Goal: Book appointment/travel/reservation

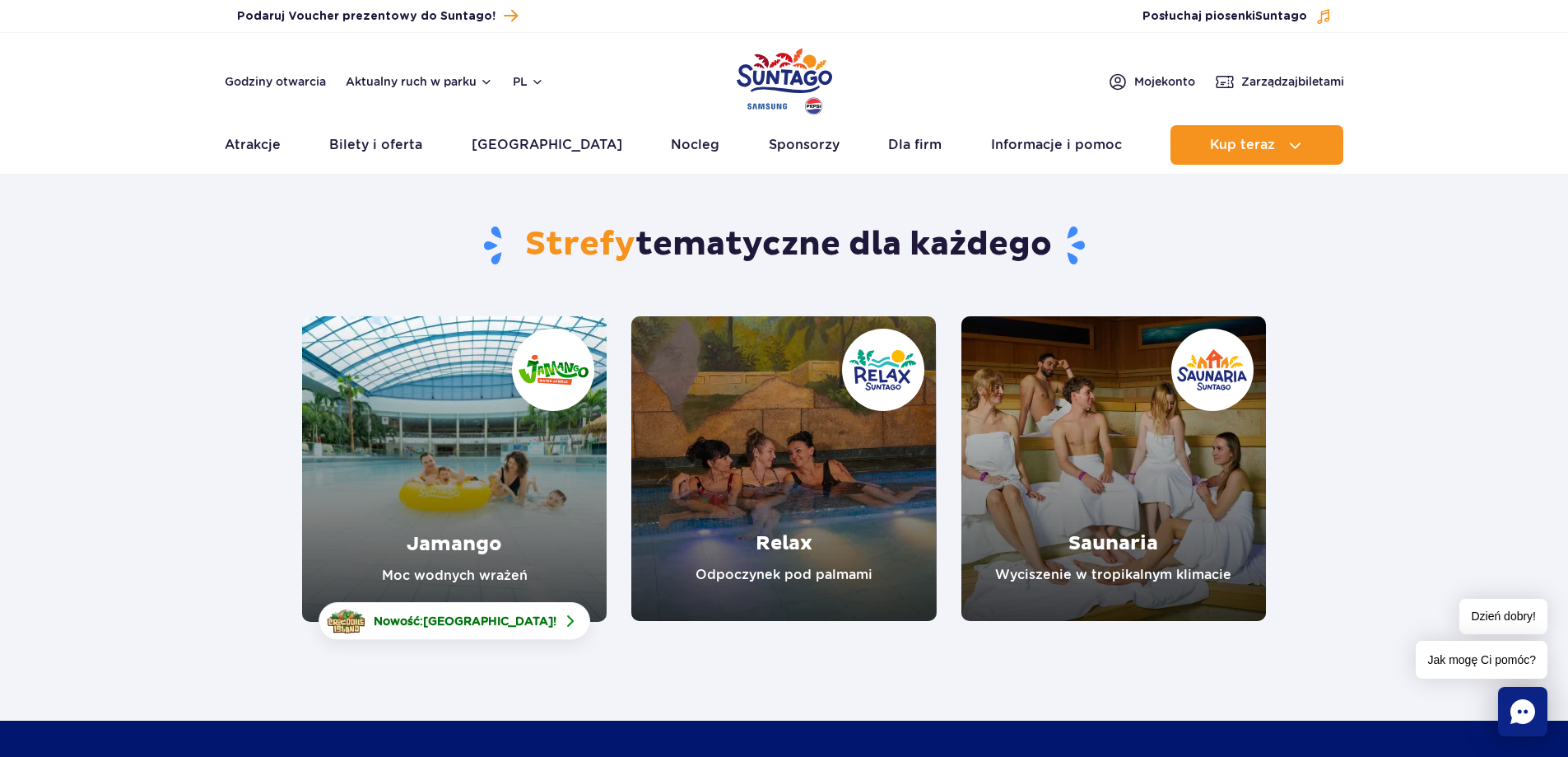
click at [842, 518] on link "Relax" at bounding box center [784, 468] width 304 height 304
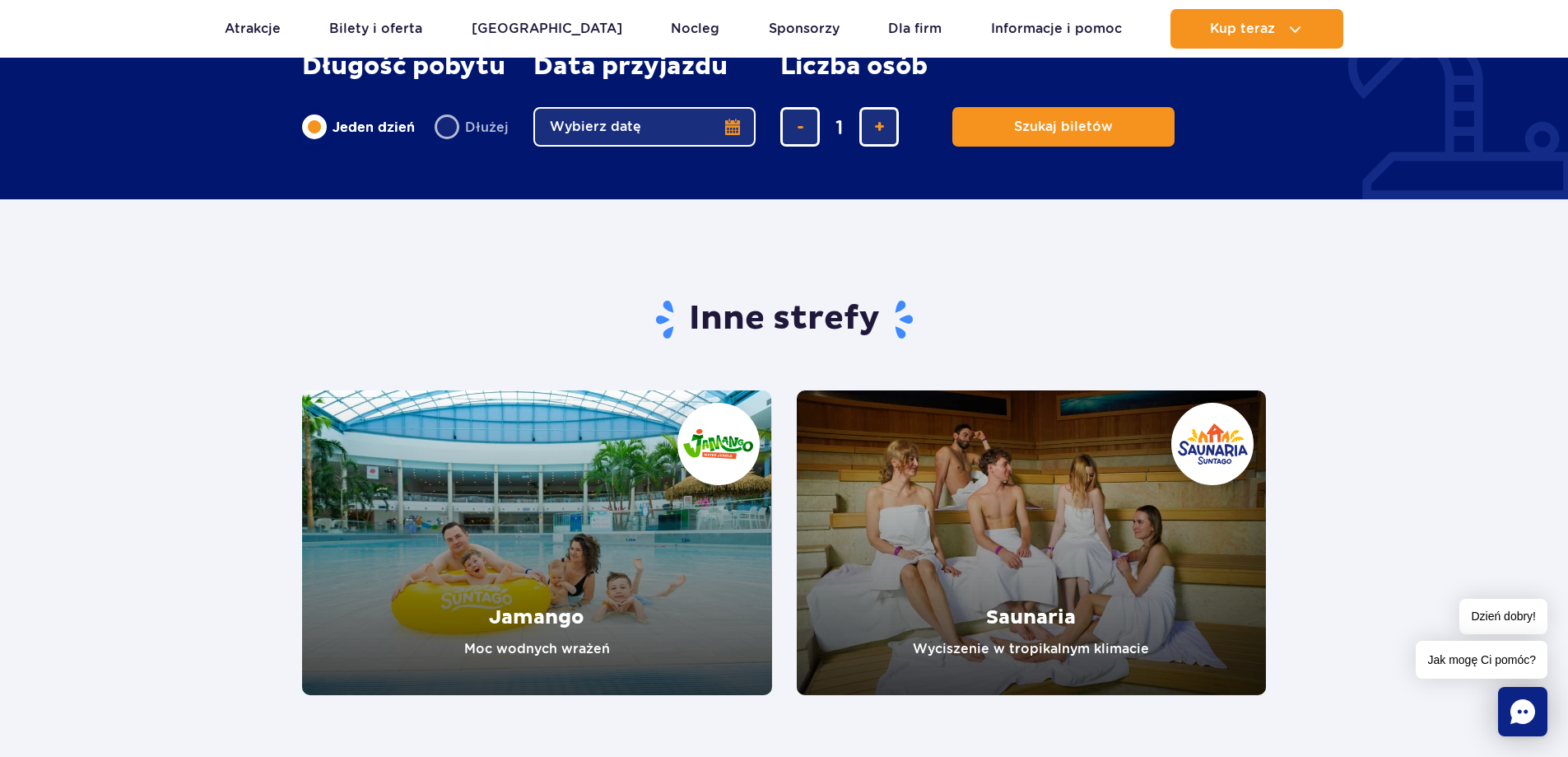
scroll to position [2388, 0]
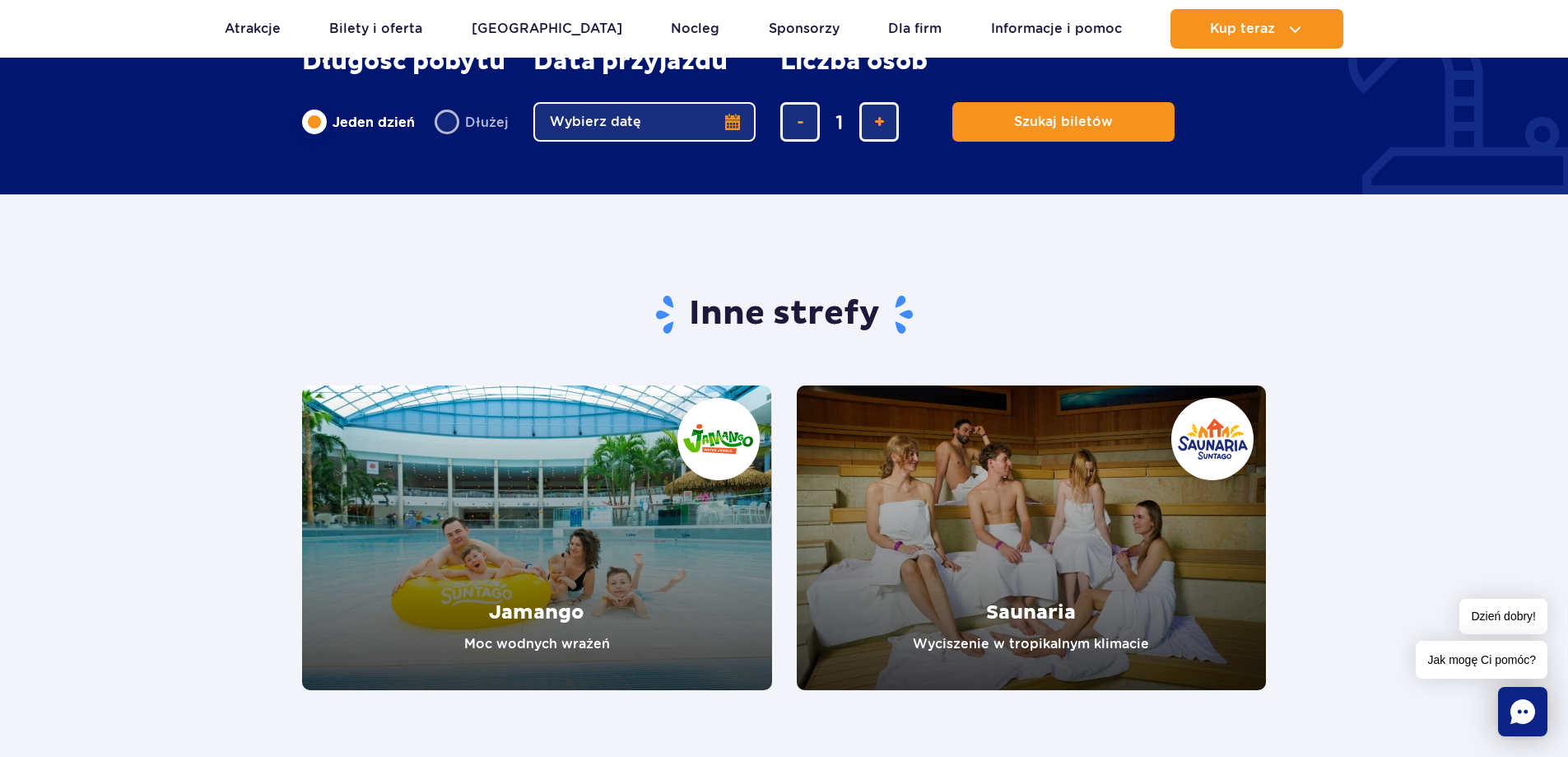
click at [900, 544] on link "Saunaria" at bounding box center [1032, 538] width 470 height 304
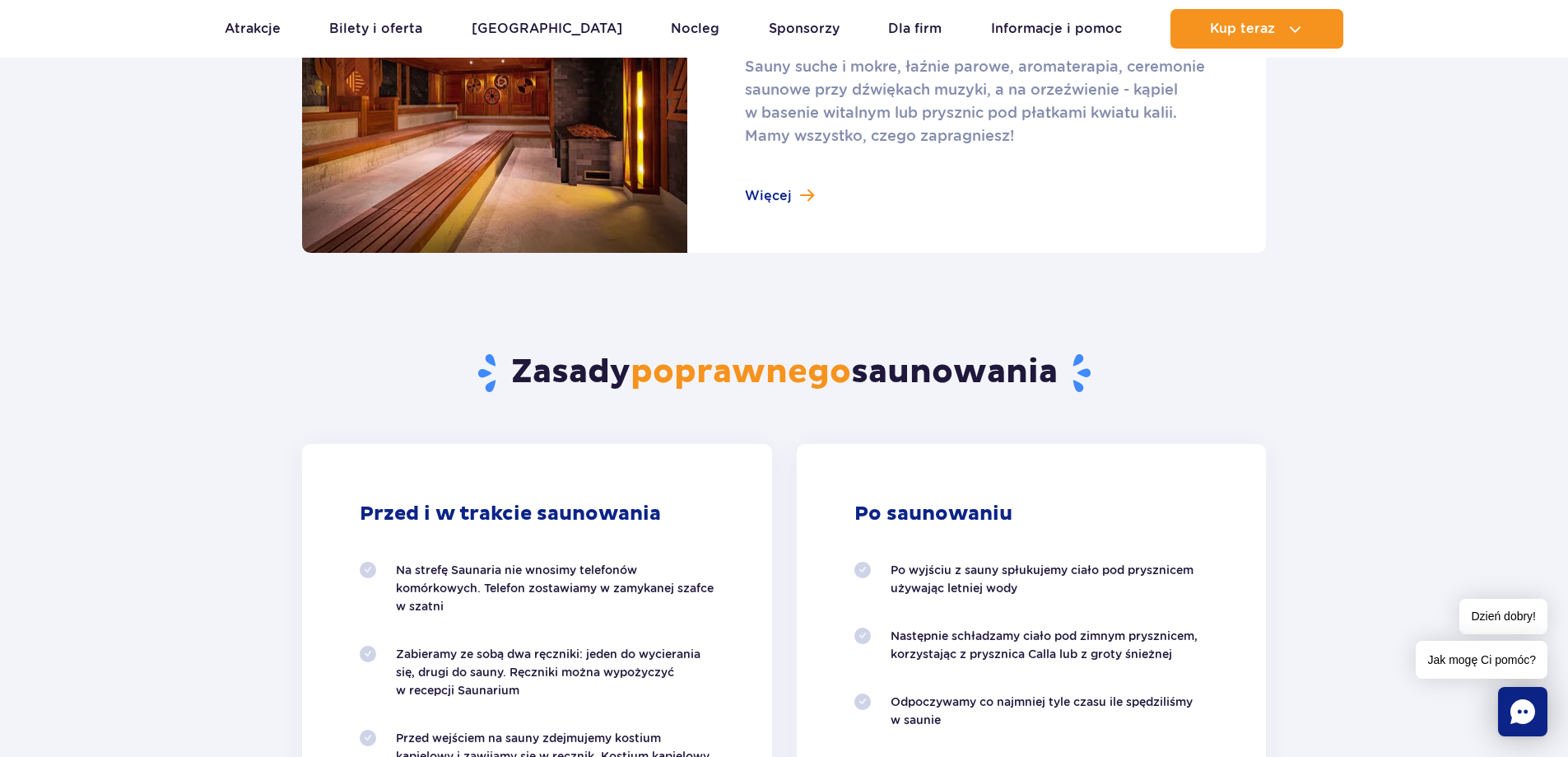
scroll to position [1070, 0]
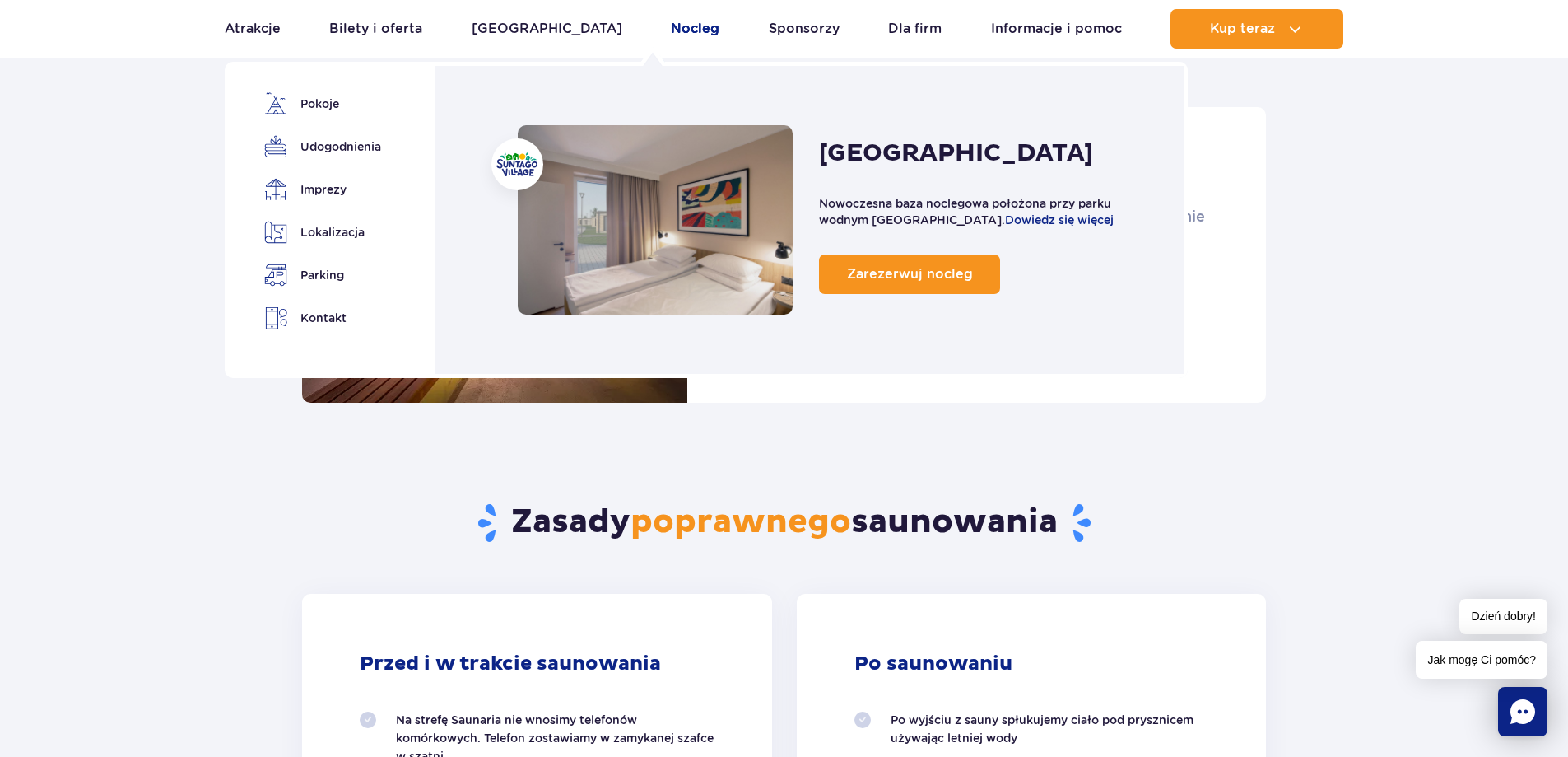
click at [671, 24] on link "Nocleg" at bounding box center [695, 28] width 49 height 40
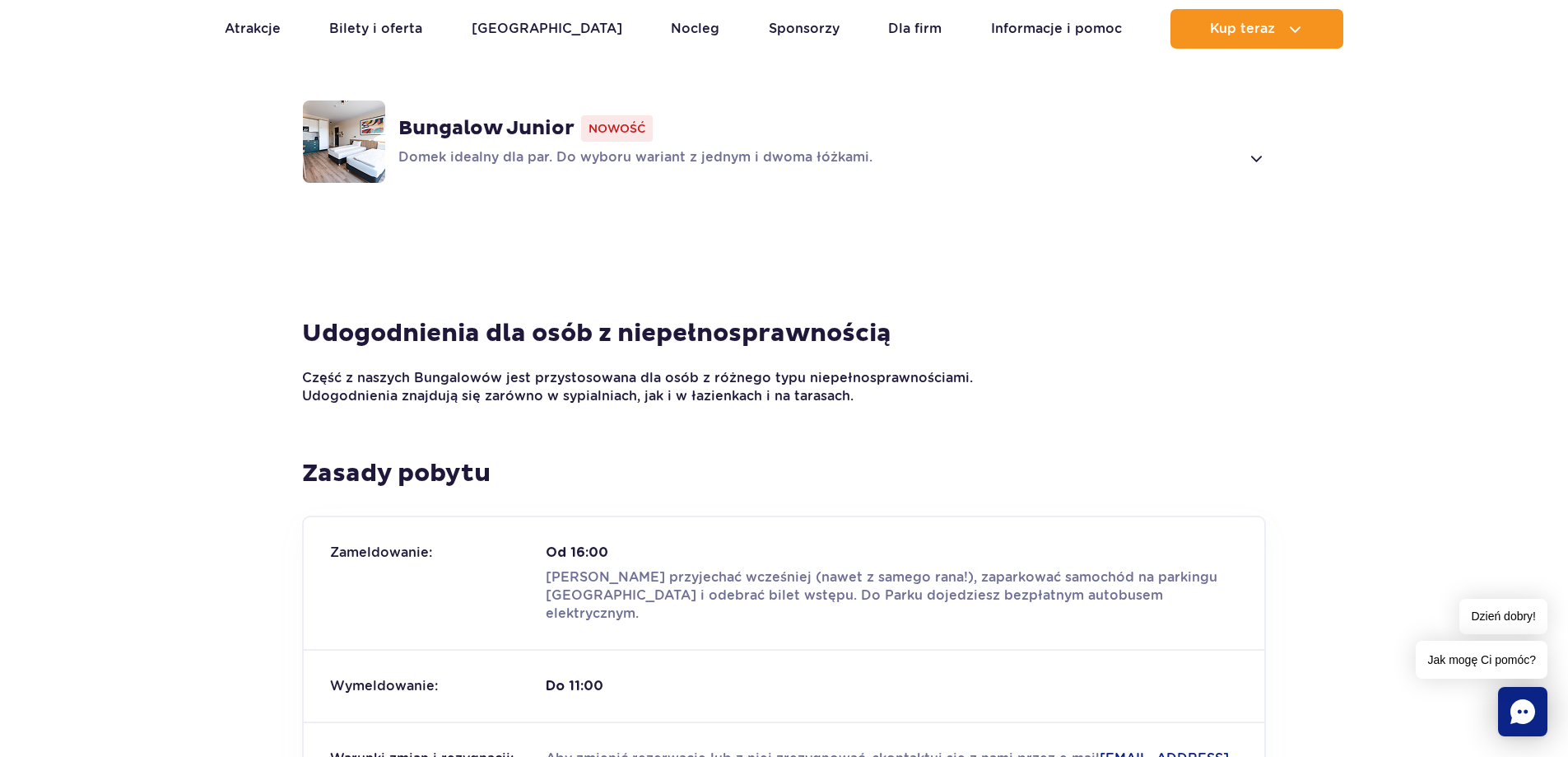
scroll to position [1647, 0]
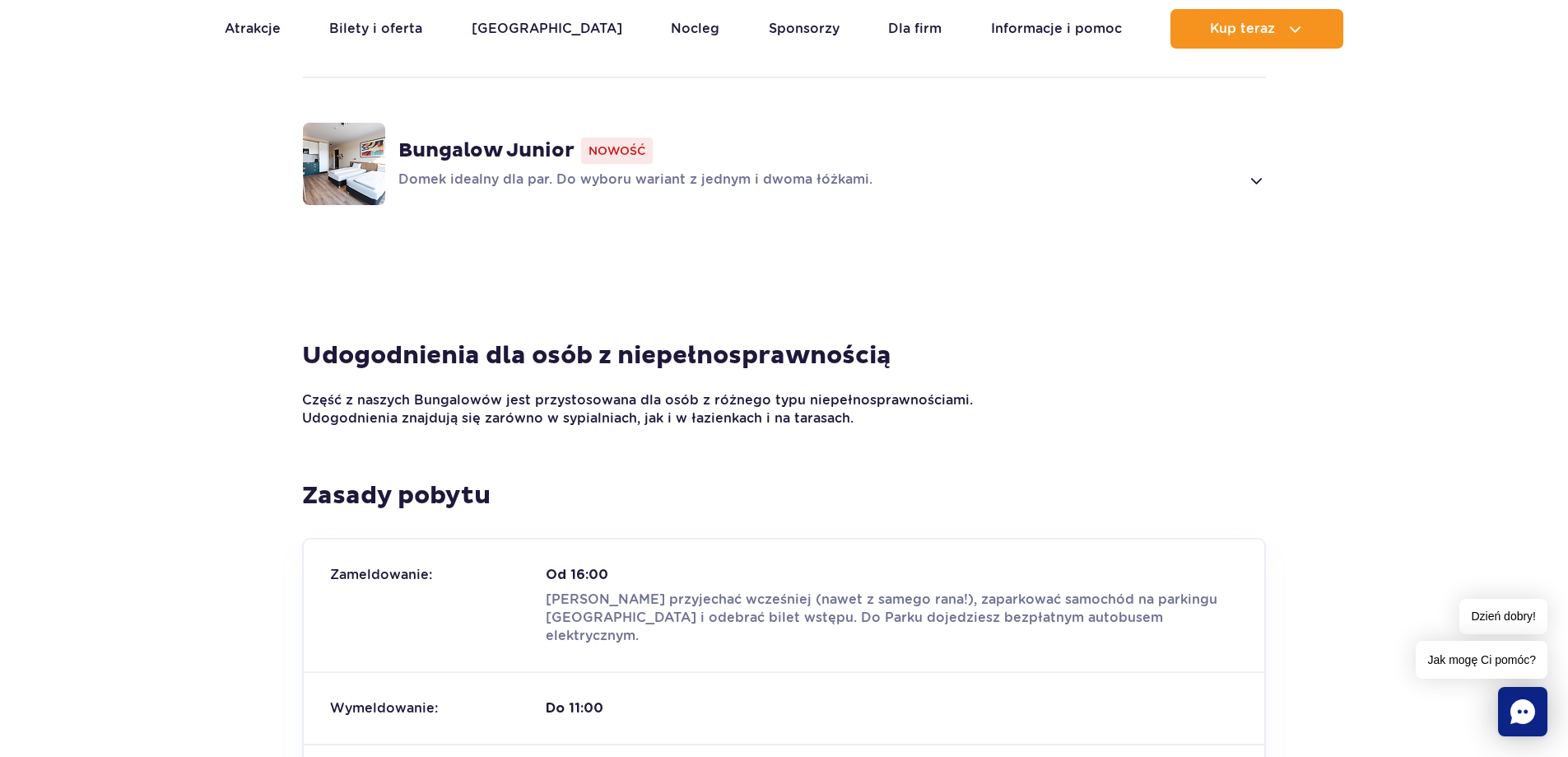
click at [481, 146] on strong "Bungalow Junior" at bounding box center [487, 150] width 176 height 24
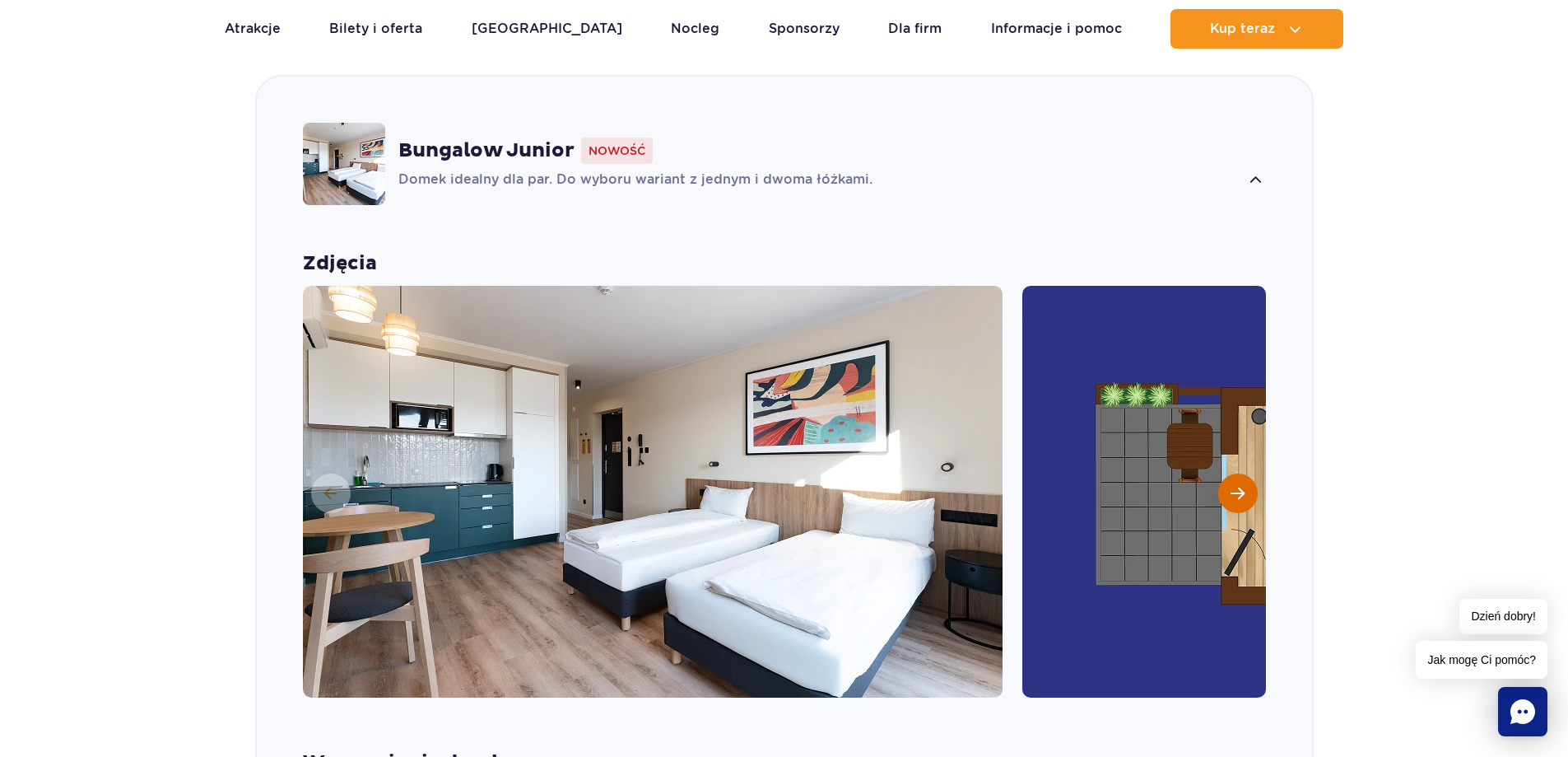
click at [1250, 487] on button "Następny slajd" at bounding box center [1237, 493] width 40 height 40
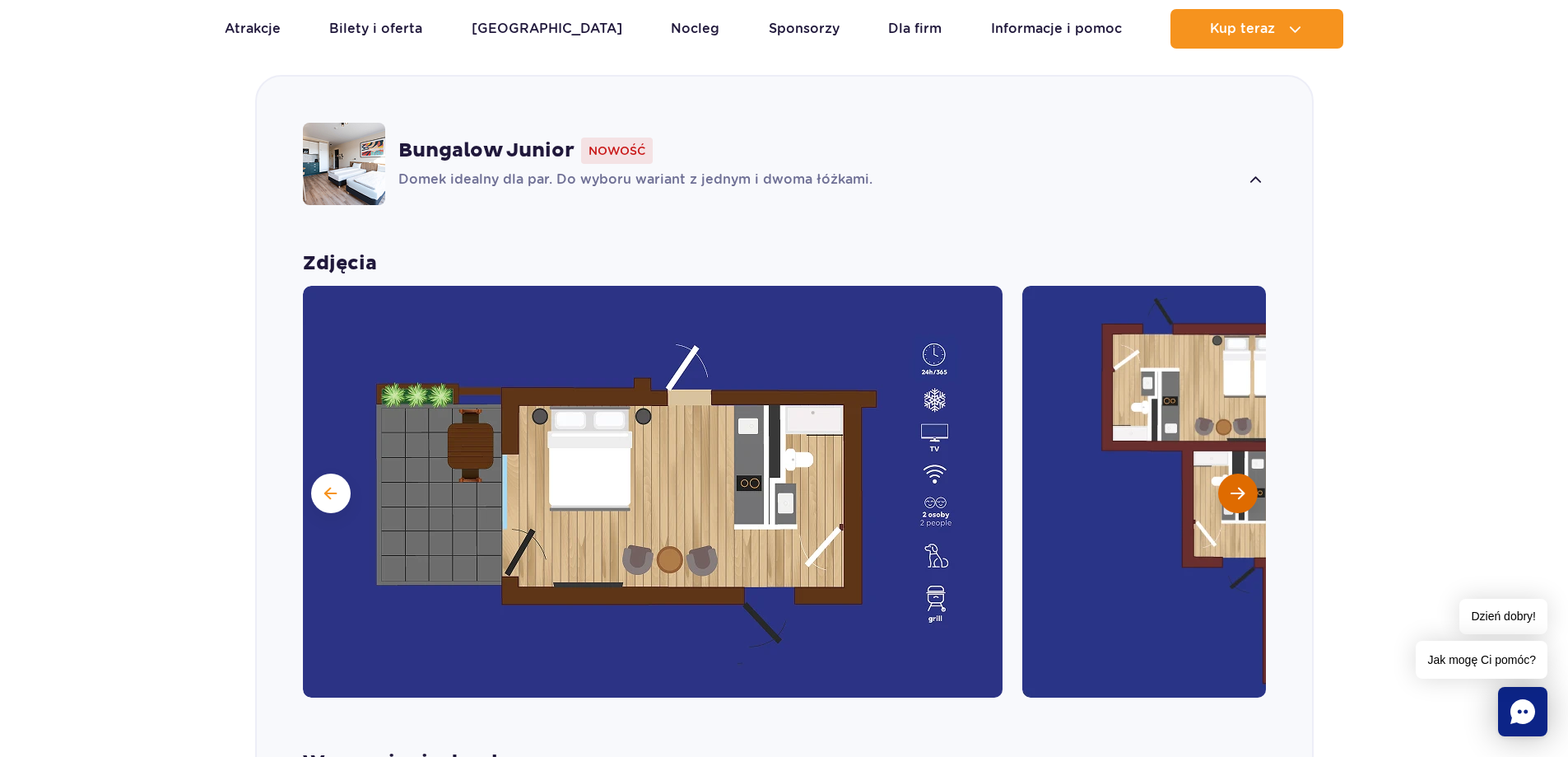
click at [1237, 497] on span "Następny slajd" at bounding box center [1237, 493] width 14 height 15
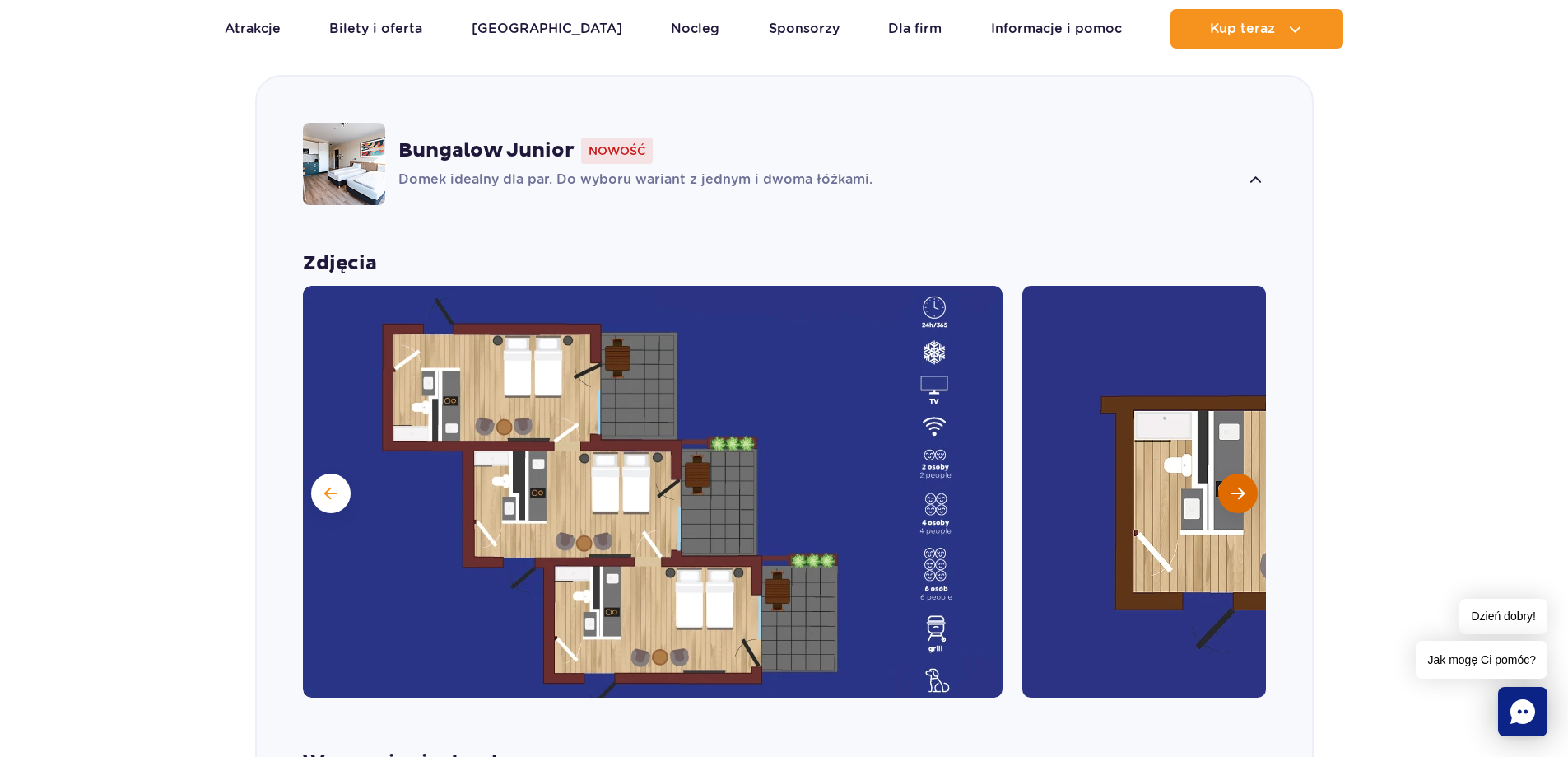
click at [1237, 497] on span "Następny slajd" at bounding box center [1237, 493] width 14 height 15
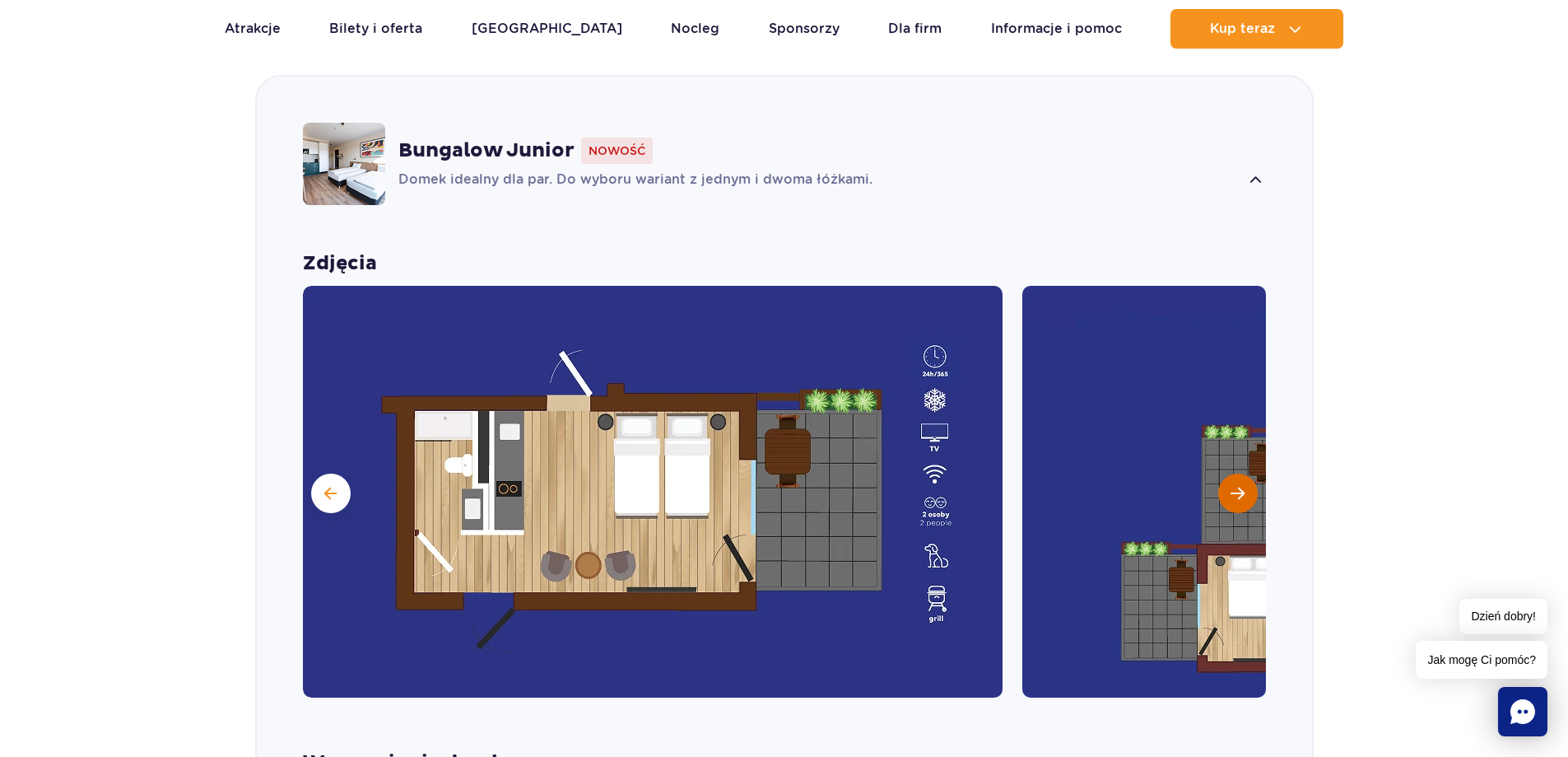
click at [1237, 497] on span "Następny slajd" at bounding box center [1237, 493] width 14 height 15
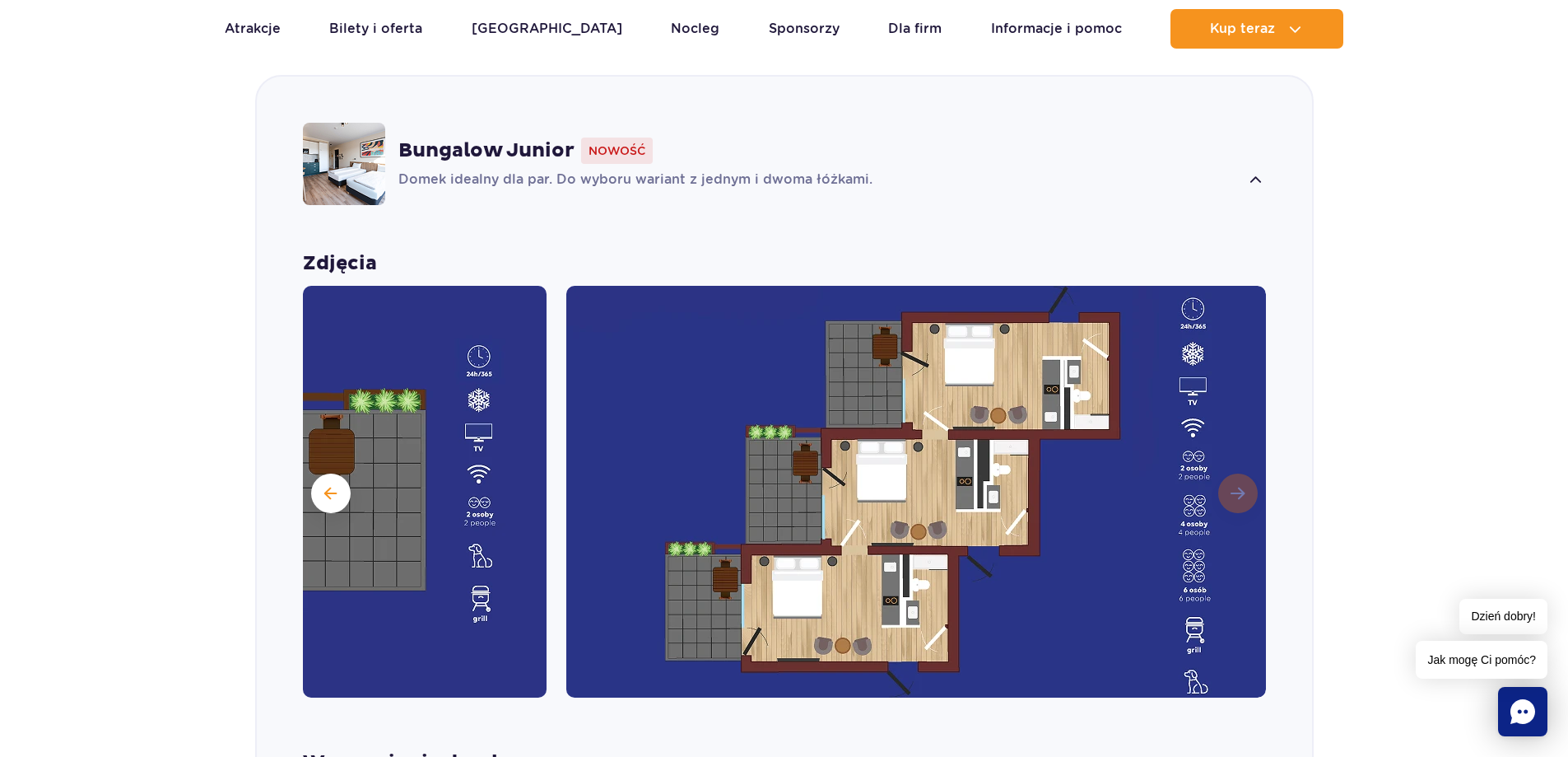
click at [1237, 497] on img at bounding box center [917, 492] width 700 height 412
click at [367, 172] on img at bounding box center [344, 164] width 82 height 82
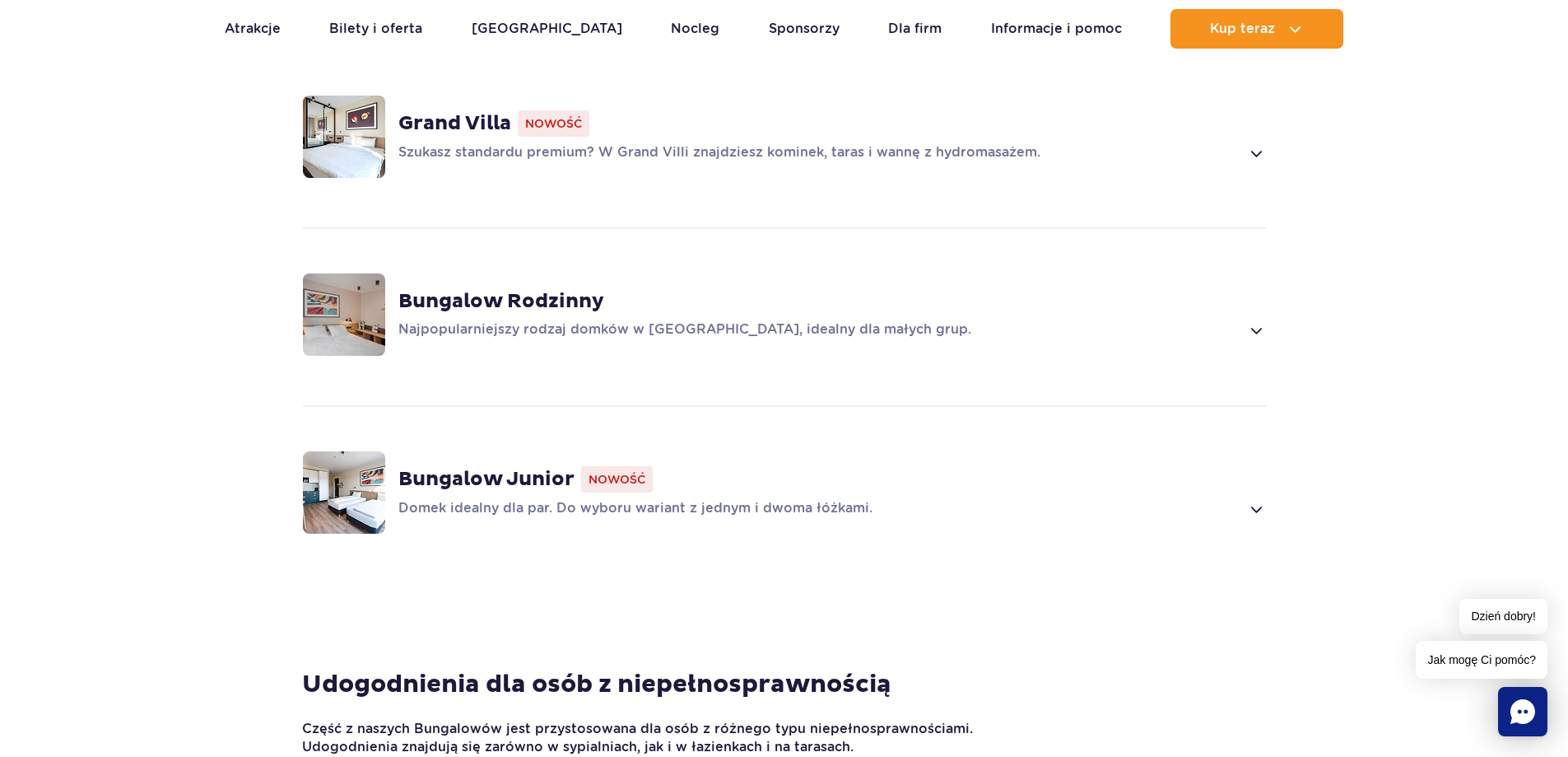
scroll to position [1318, 0]
click at [566, 296] on strong "Bungalow Rodzinny" at bounding box center [501, 301] width 206 height 24
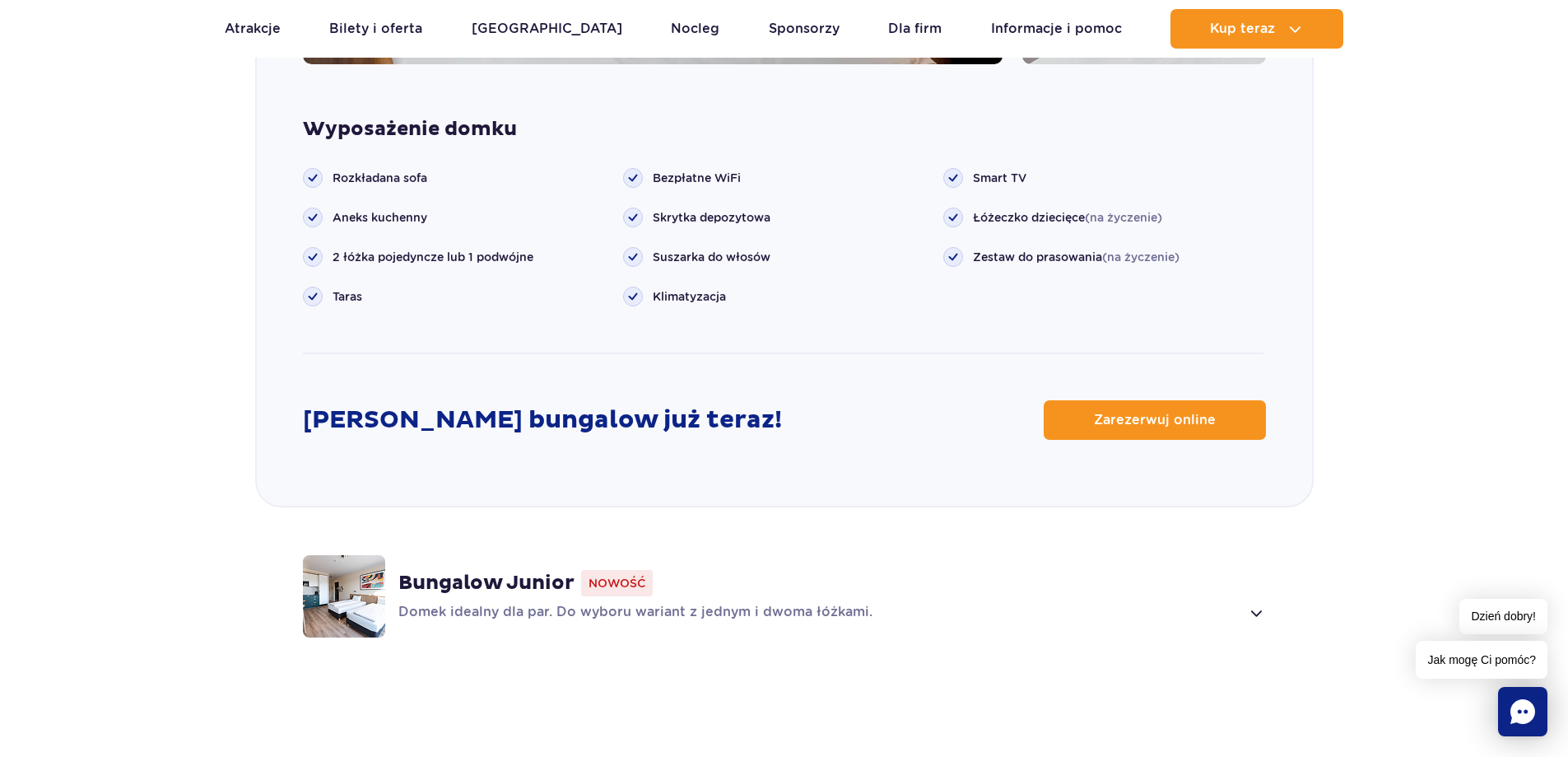
scroll to position [2128, 0]
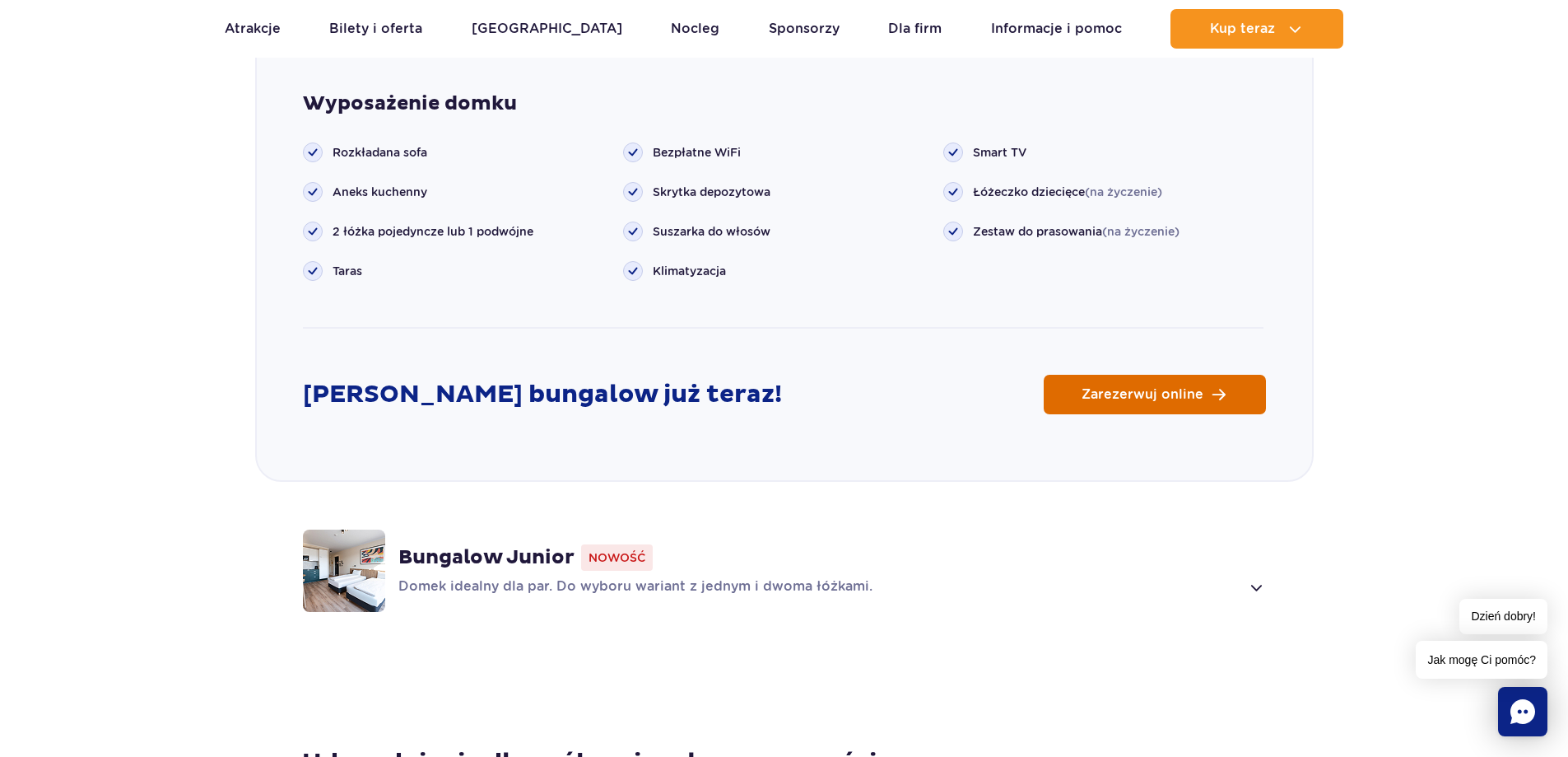
click at [1128, 388] on span "Zarezerwuj online" at bounding box center [1142, 395] width 122 height 14
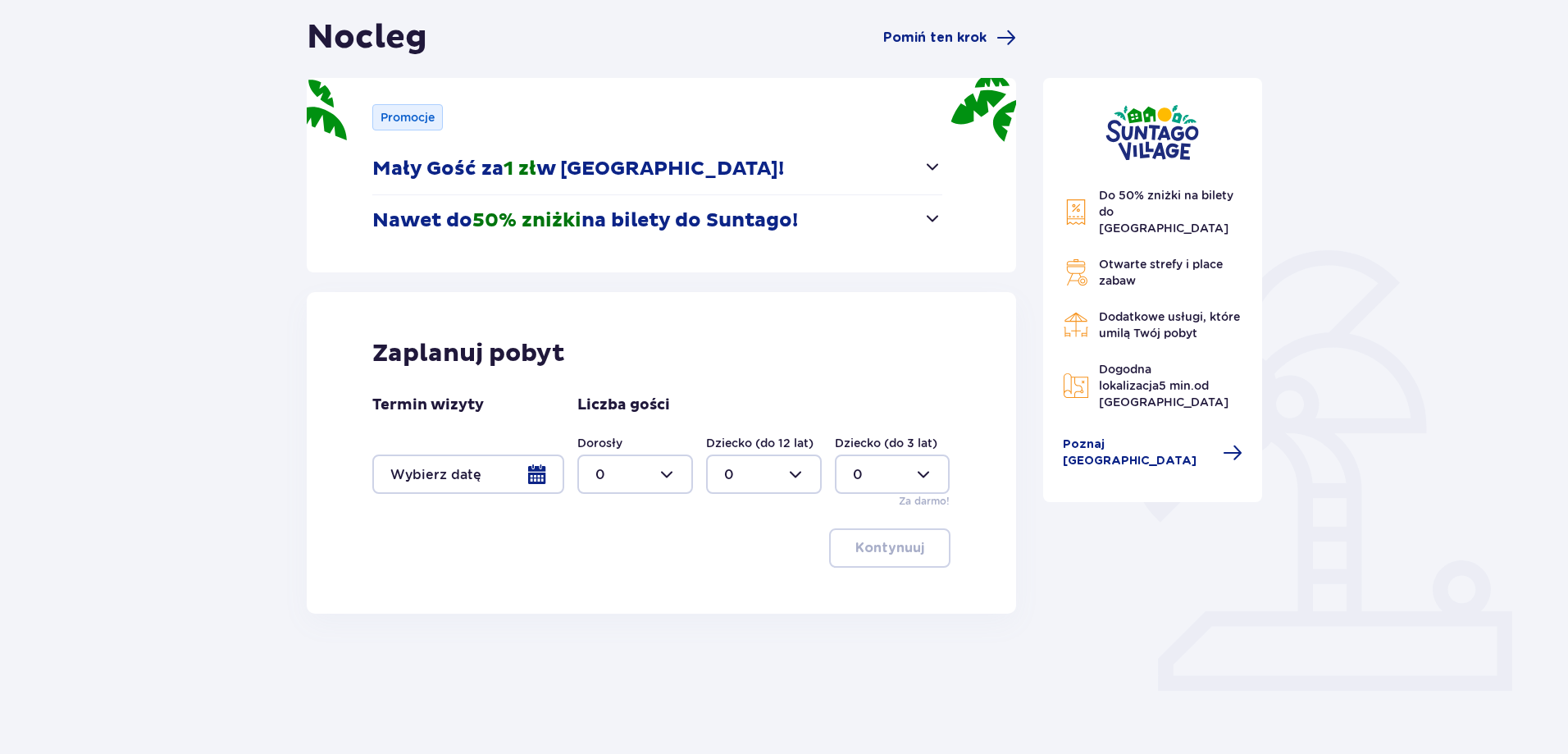
scroll to position [157, 0]
click at [532, 471] on div at bounding box center [468, 473] width 192 height 40
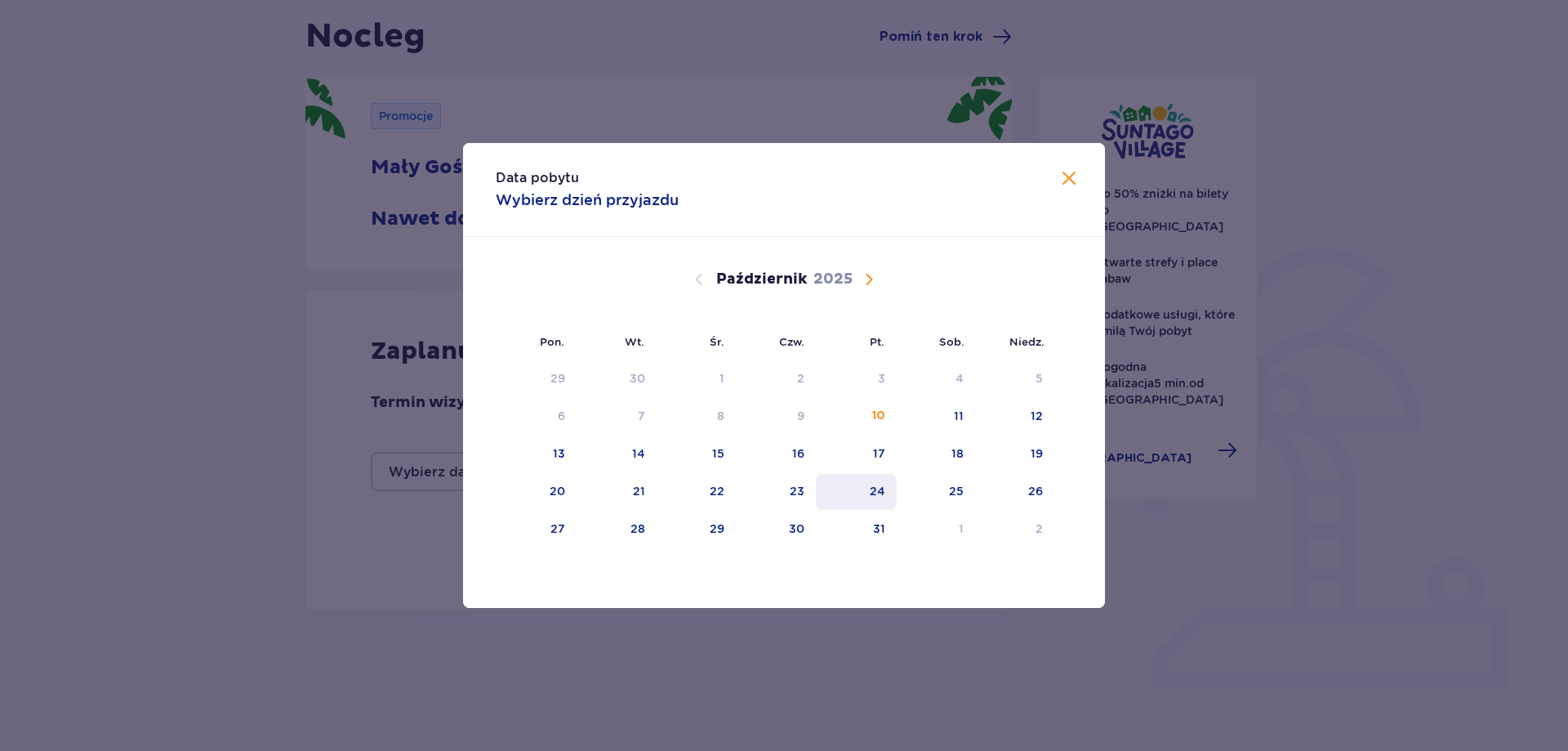
click at [873, 490] on div "24" at bounding box center [877, 491] width 15 height 16
click at [967, 498] on div "25" at bounding box center [936, 492] width 79 height 36
type input "24.10.25 - 25.10.25"
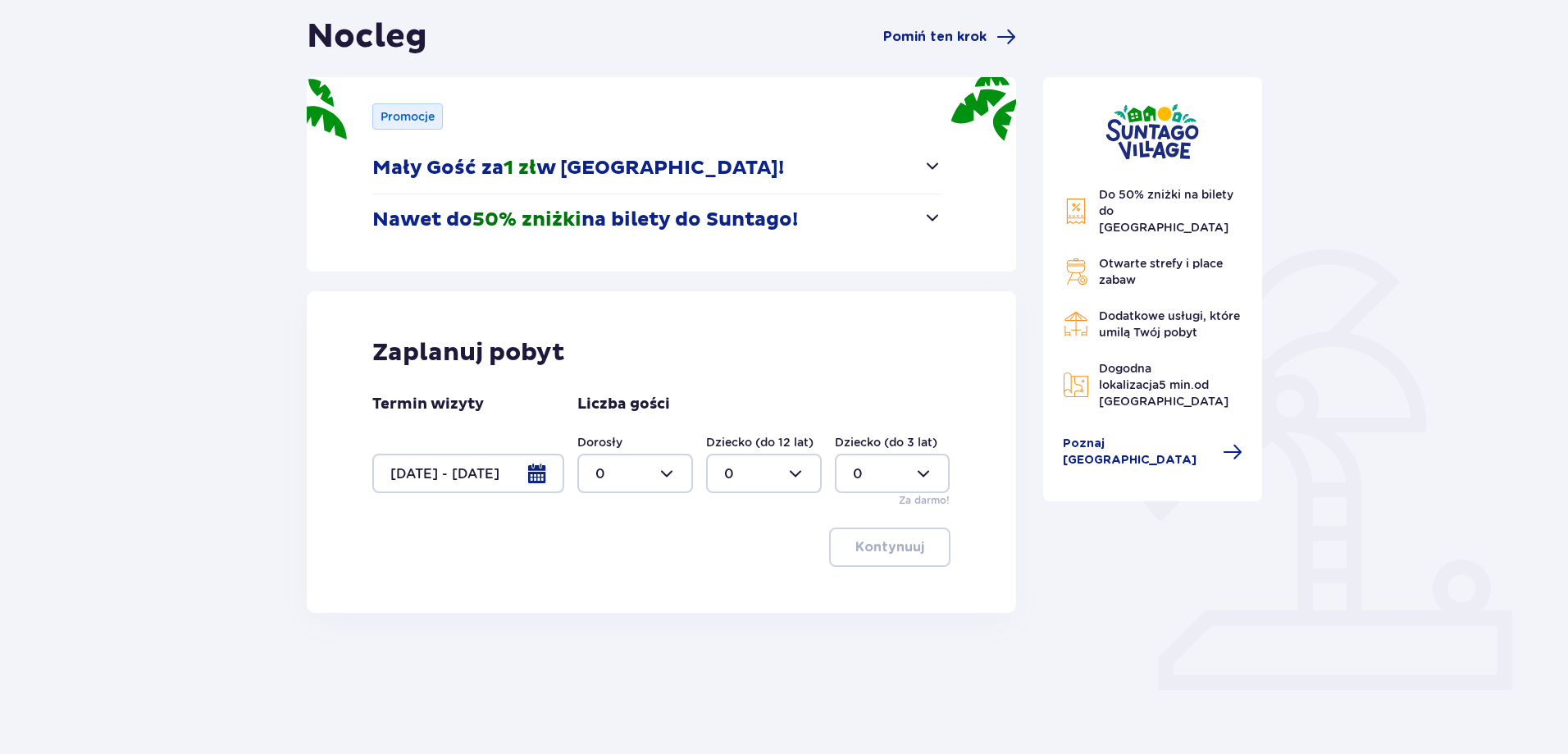
click at [672, 475] on div at bounding box center [634, 473] width 116 height 40
click at [611, 587] on div "2" at bounding box center [635, 592] width 80 height 18
type input "2"
click at [913, 546] on button "Kontynuuj" at bounding box center [889, 547] width 121 height 40
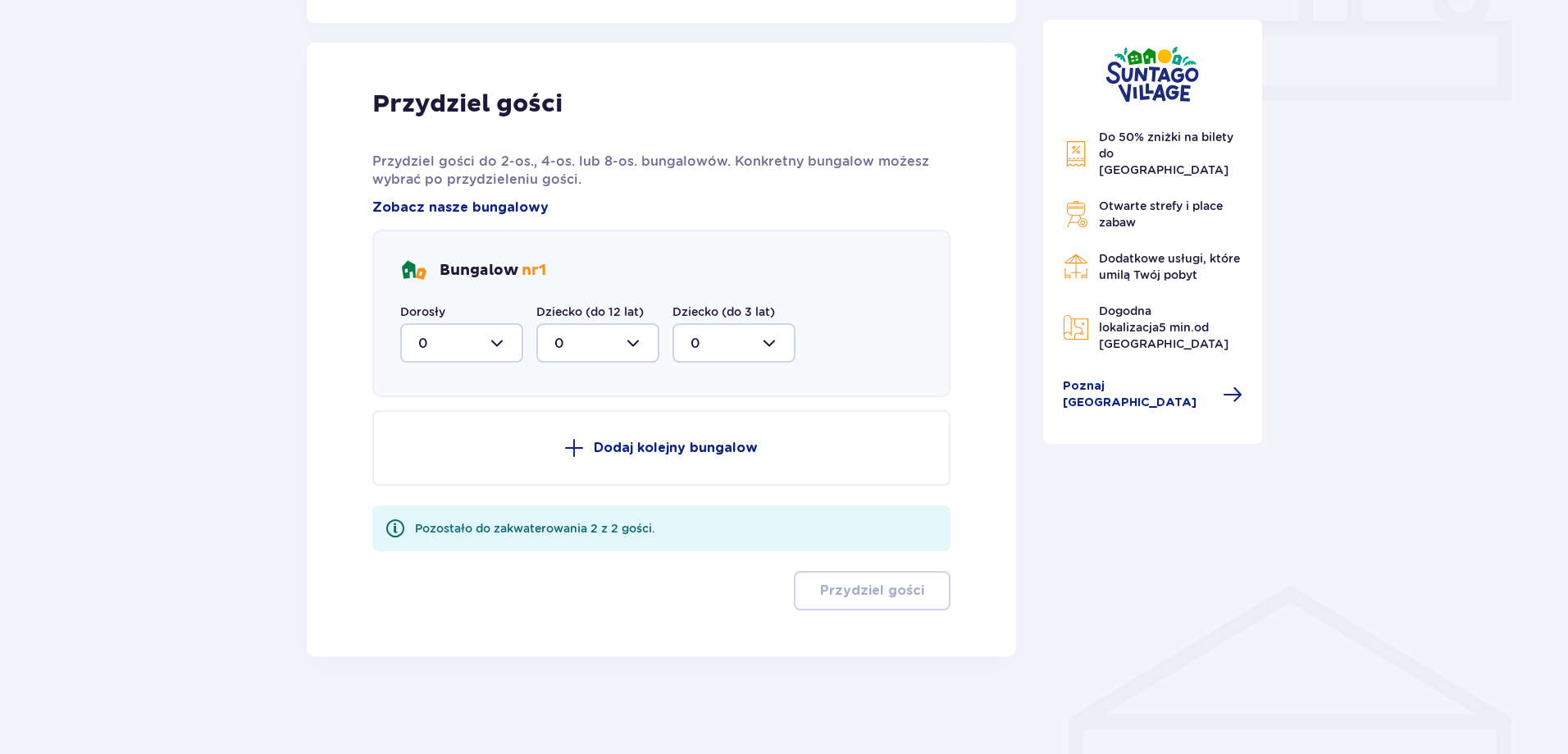
scroll to position [748, 0]
click at [500, 345] on div at bounding box center [461, 342] width 123 height 40
click at [432, 456] on div "2" at bounding box center [461, 461] width 86 height 18
type input "2"
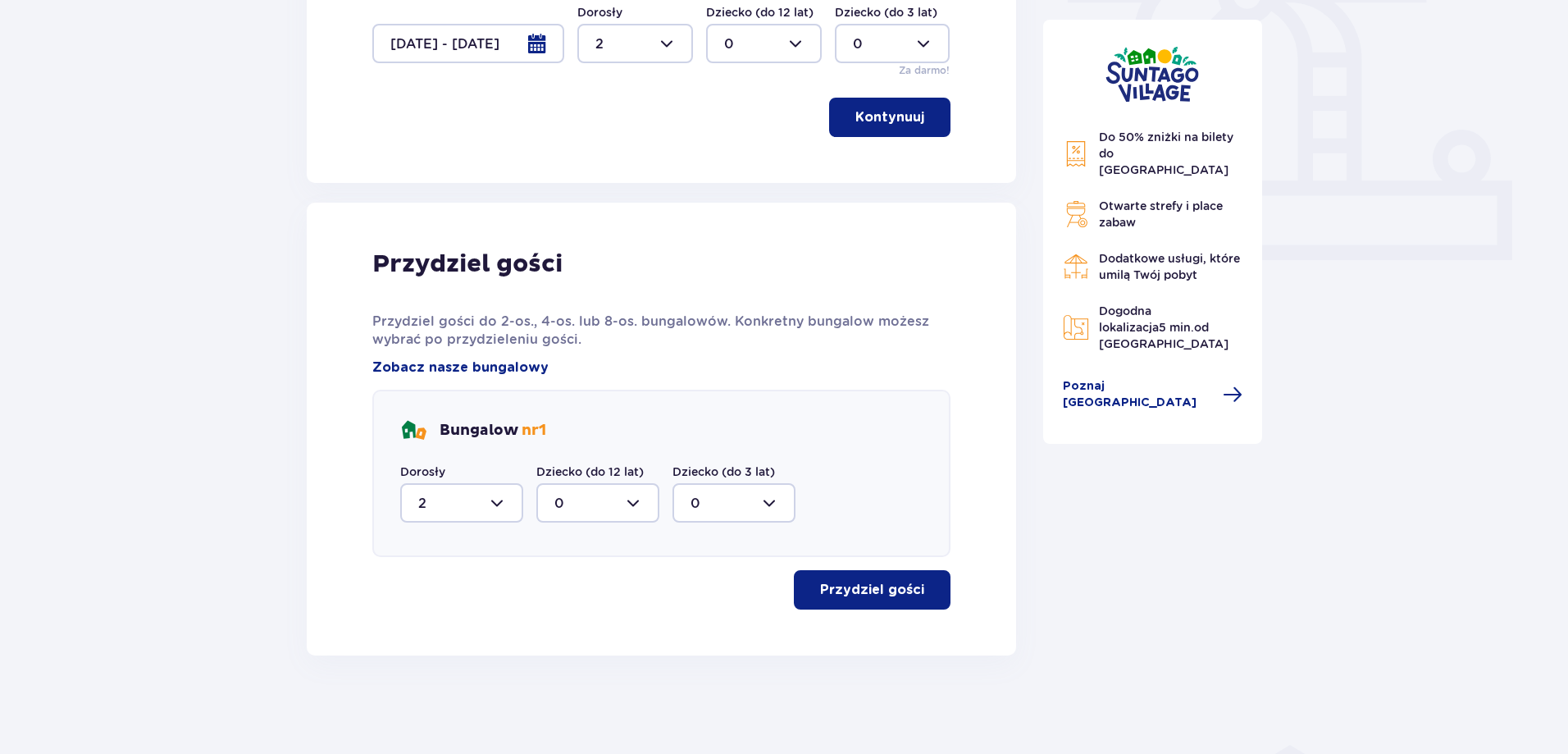
scroll to position [587, 0]
click at [856, 598] on p "Przydziel gości" at bounding box center [871, 590] width 104 height 18
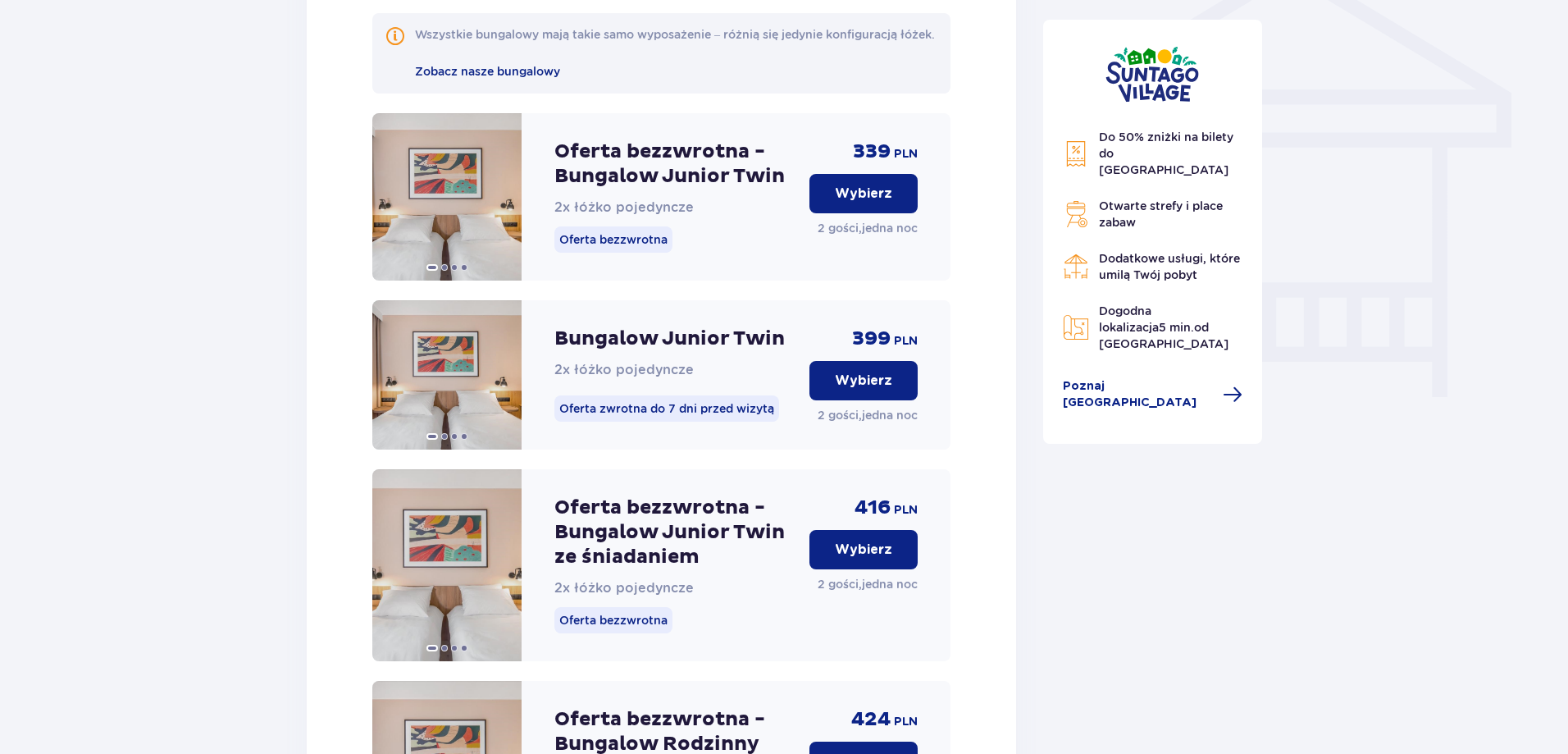
scroll to position [1161, 0]
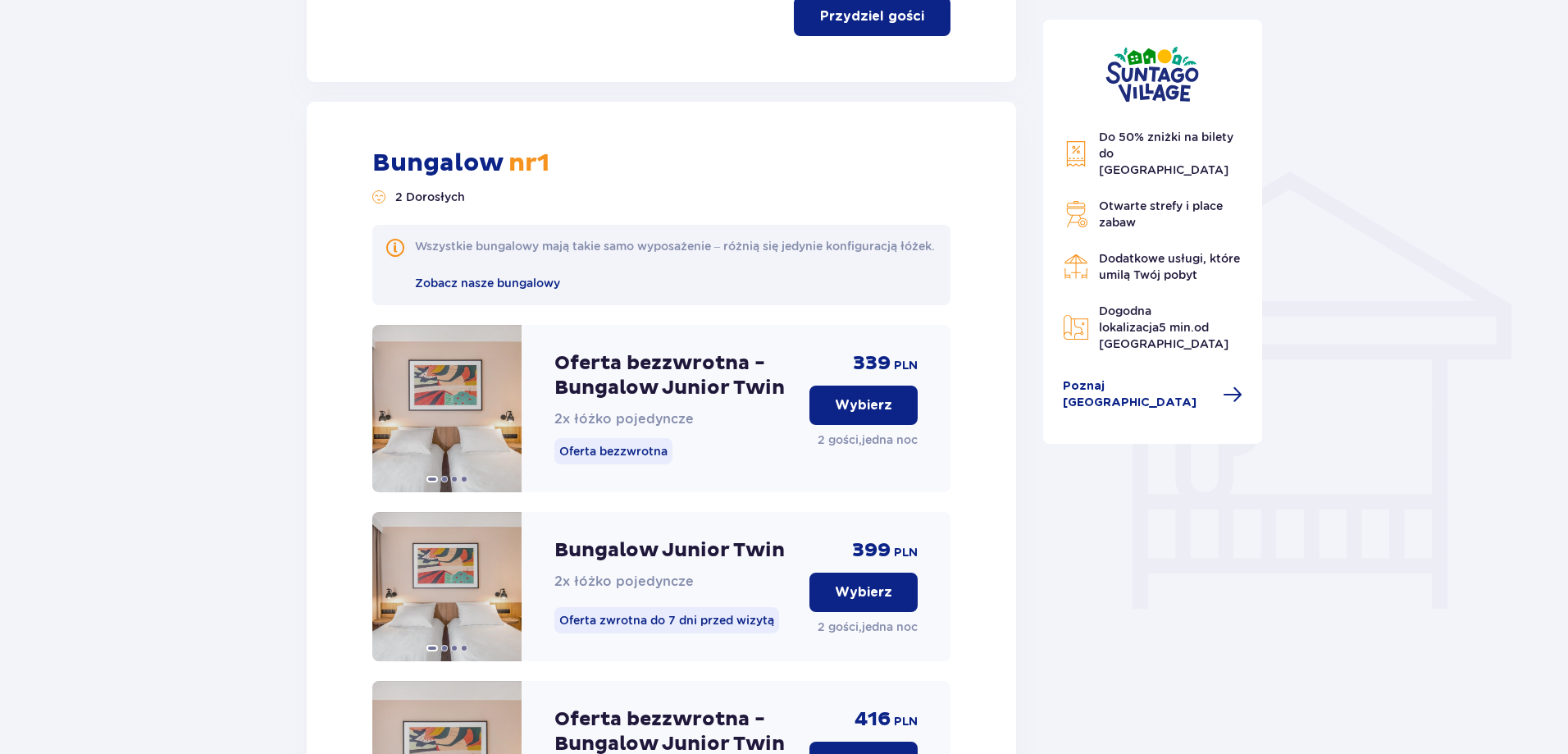
click at [856, 414] on p "Wybierz" at bounding box center [863, 405] width 57 height 18
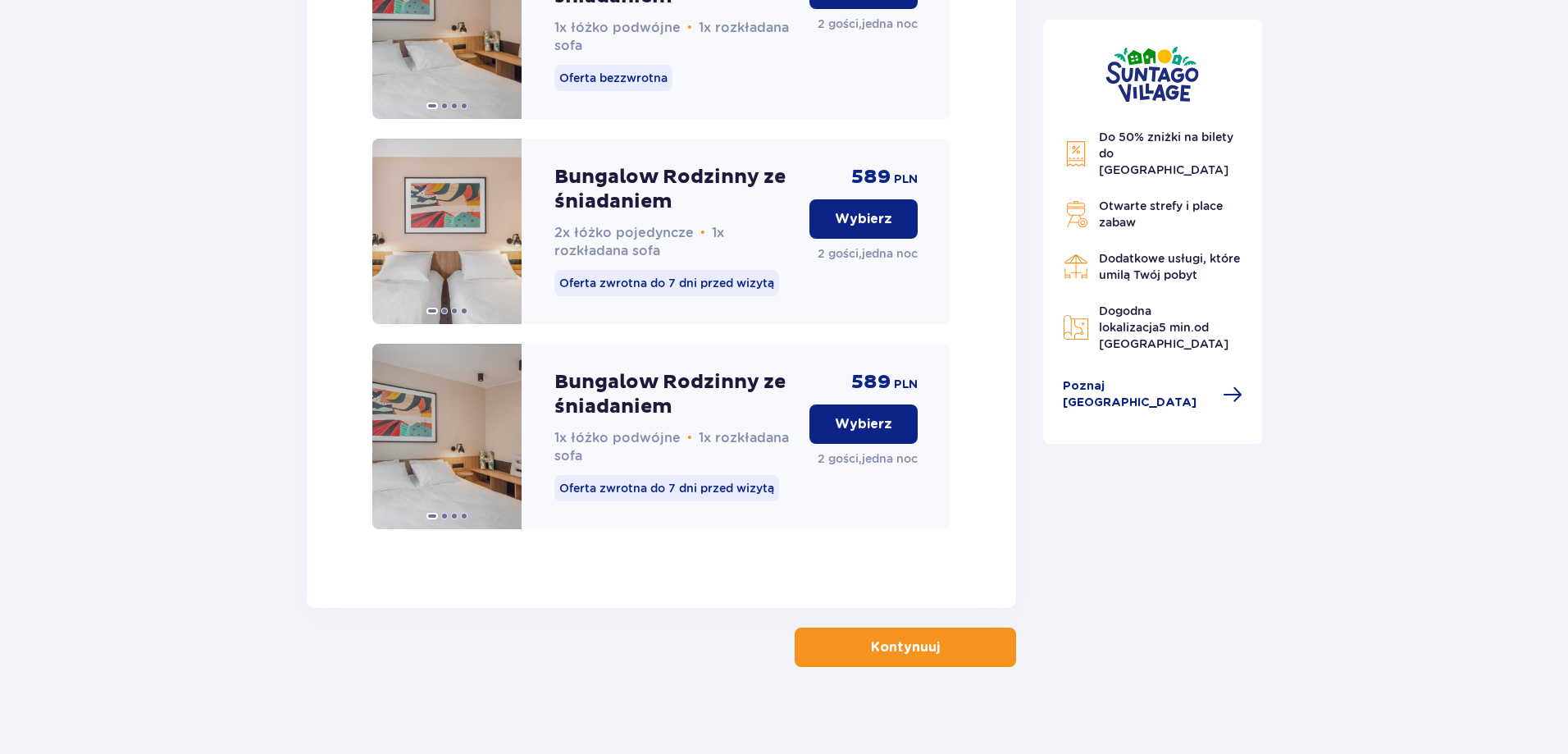
scroll to position [3360, 0]
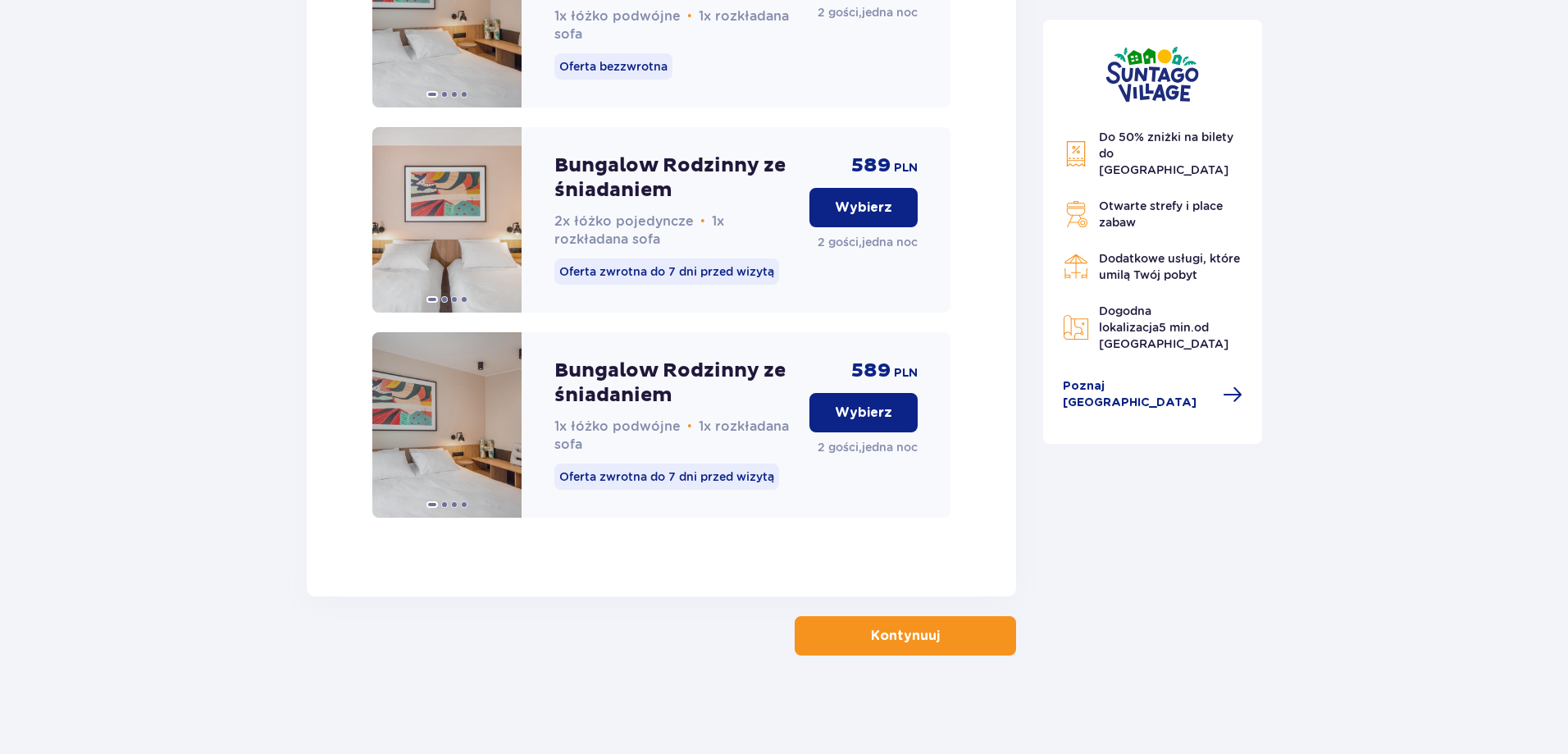
click at [895, 630] on p "Kontynuuj" at bounding box center [905, 635] width 69 height 18
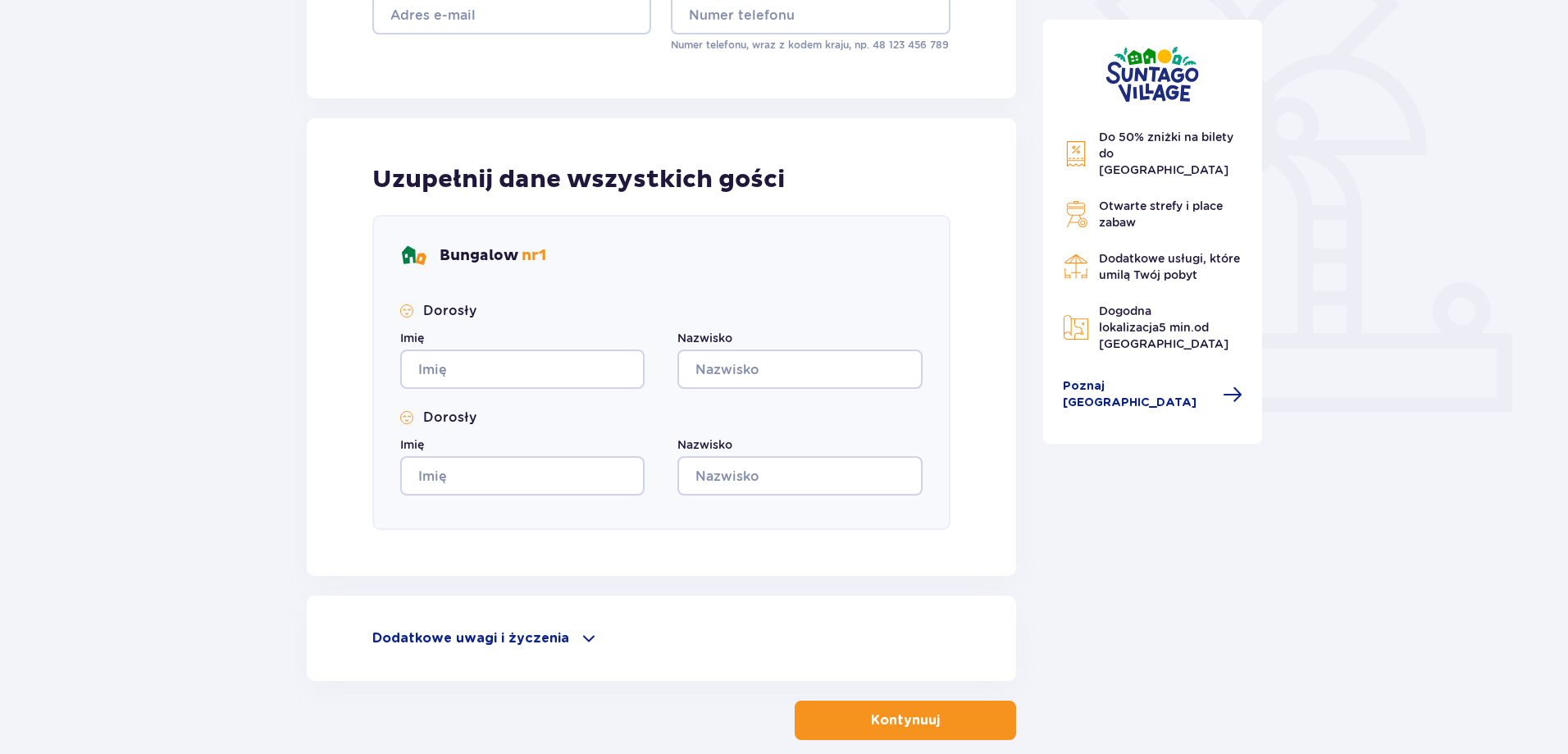
scroll to position [410, 0]
